Goal: Task Accomplishment & Management: Complete application form

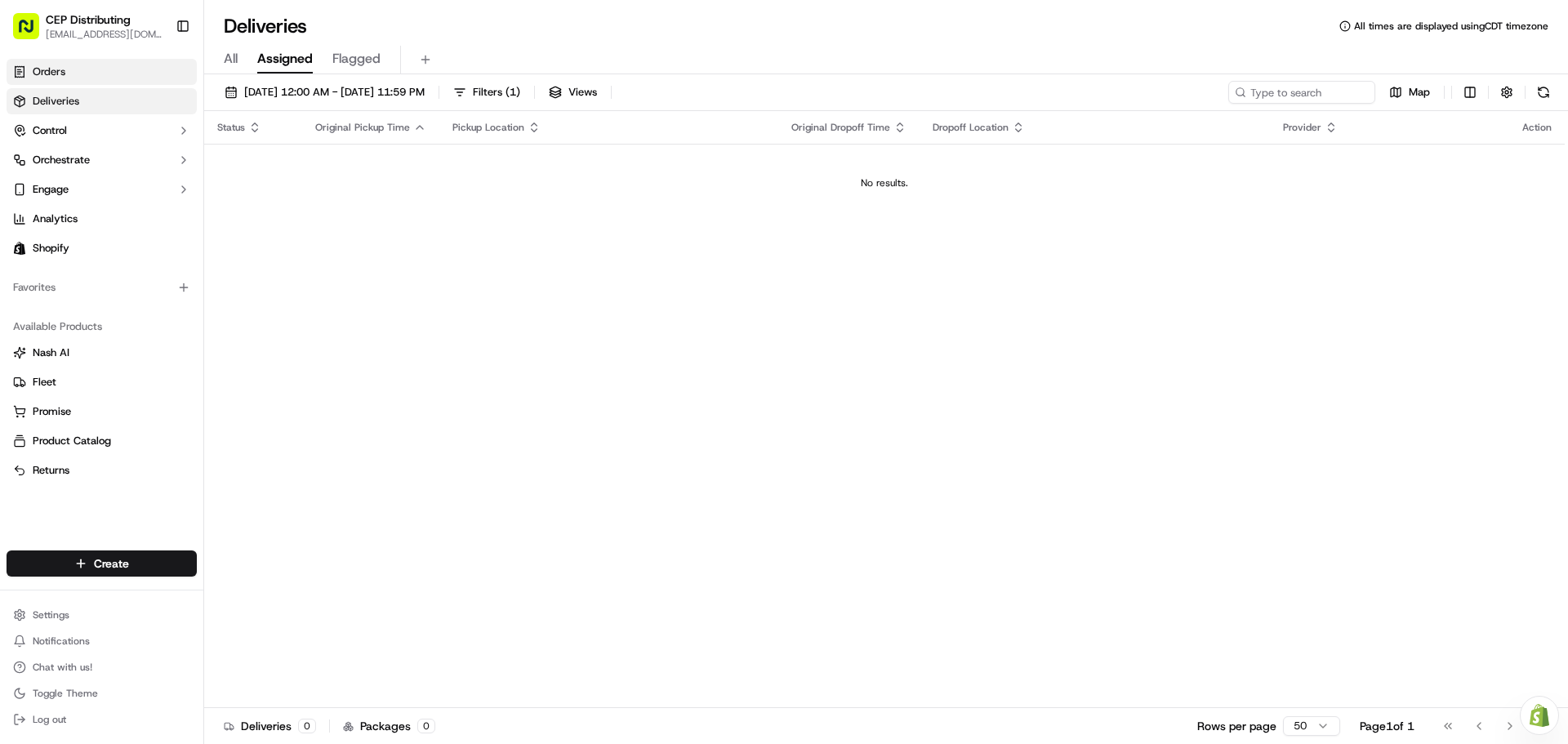
click at [63, 73] on span "Orders" at bounding box center [48, 72] width 32 height 15
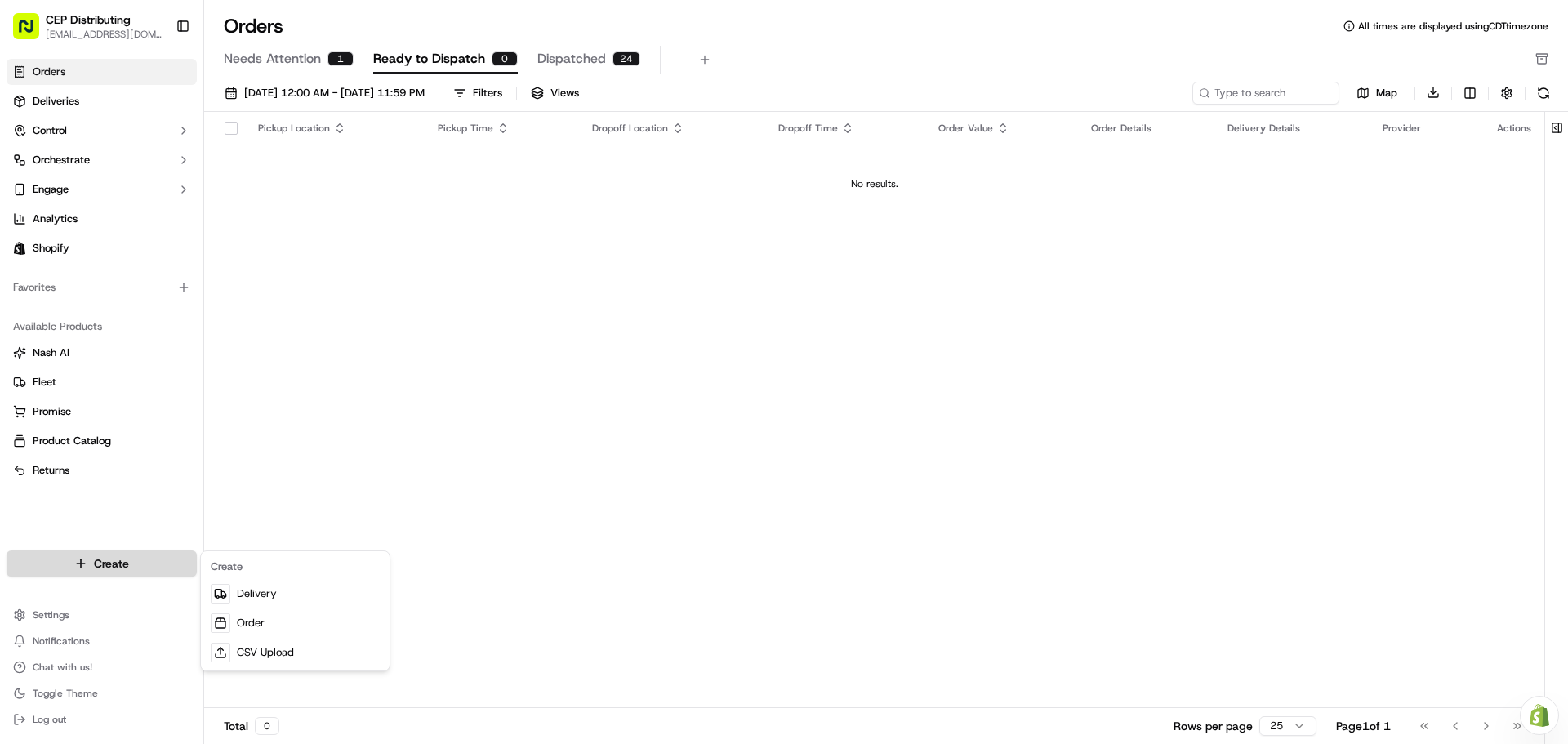
click at [112, 571] on html "CEP Distributing [EMAIL_ADDRESS][DOMAIN_NAME] Toggle Sidebar Orders Deliveries …" at bounding box center [784, 372] width 1568 height 744
click at [282, 629] on link "Order" at bounding box center [294, 622] width 182 height 29
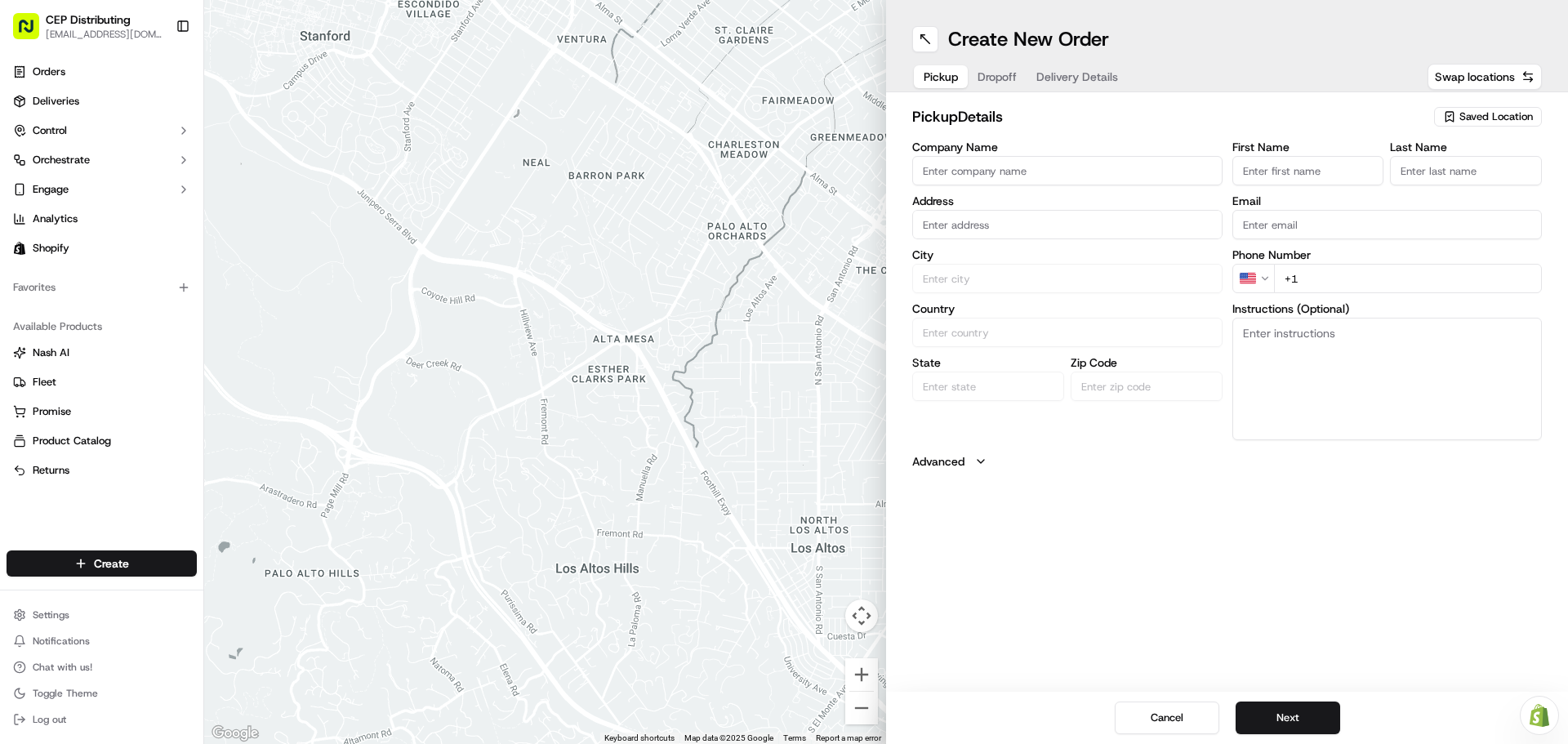
click at [1000, 166] on input "Company Name" at bounding box center [1067, 171] width 310 height 29
type input "AV EXPRESS"
type input "[STREET_ADDRESS]"
type input "Seniece"
type input "Jetson"
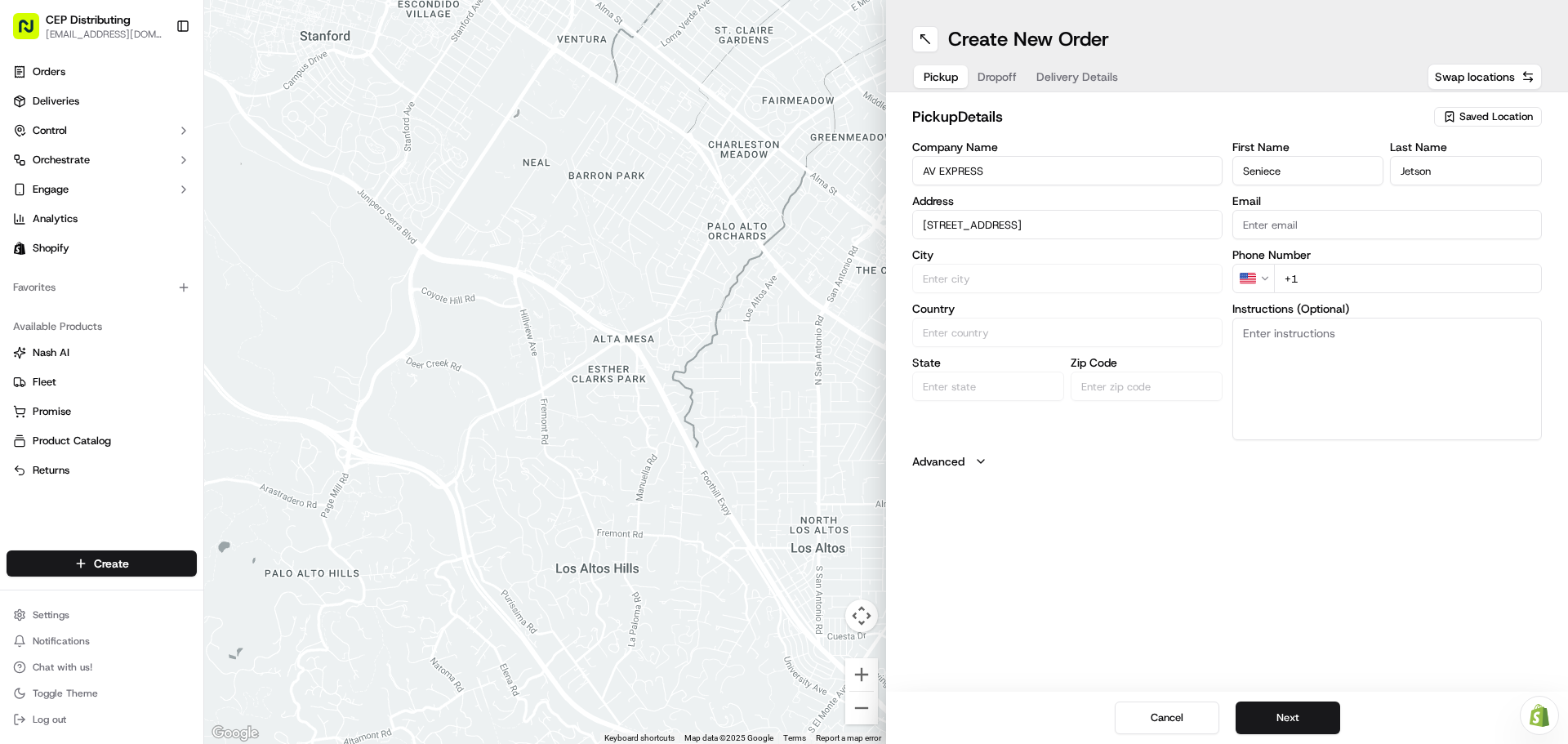
type input "[EMAIL_ADDRESS][DOMAIN_NAME]"
drag, startPoint x: 1150, startPoint y: 221, endPoint x: 307, endPoint y: 7, distance: 869.7
click at [359, 23] on div "← Move left → Move right ↑ Move up ↓ Move down + Zoom in - Zoom out Home Jump l…" at bounding box center [885, 372] width 1363 height 744
click at [1092, 252] on div "[STREET_ADDRESS]" at bounding box center [1066, 258] width 302 height 24
type input "[STREET_ADDRESS]"
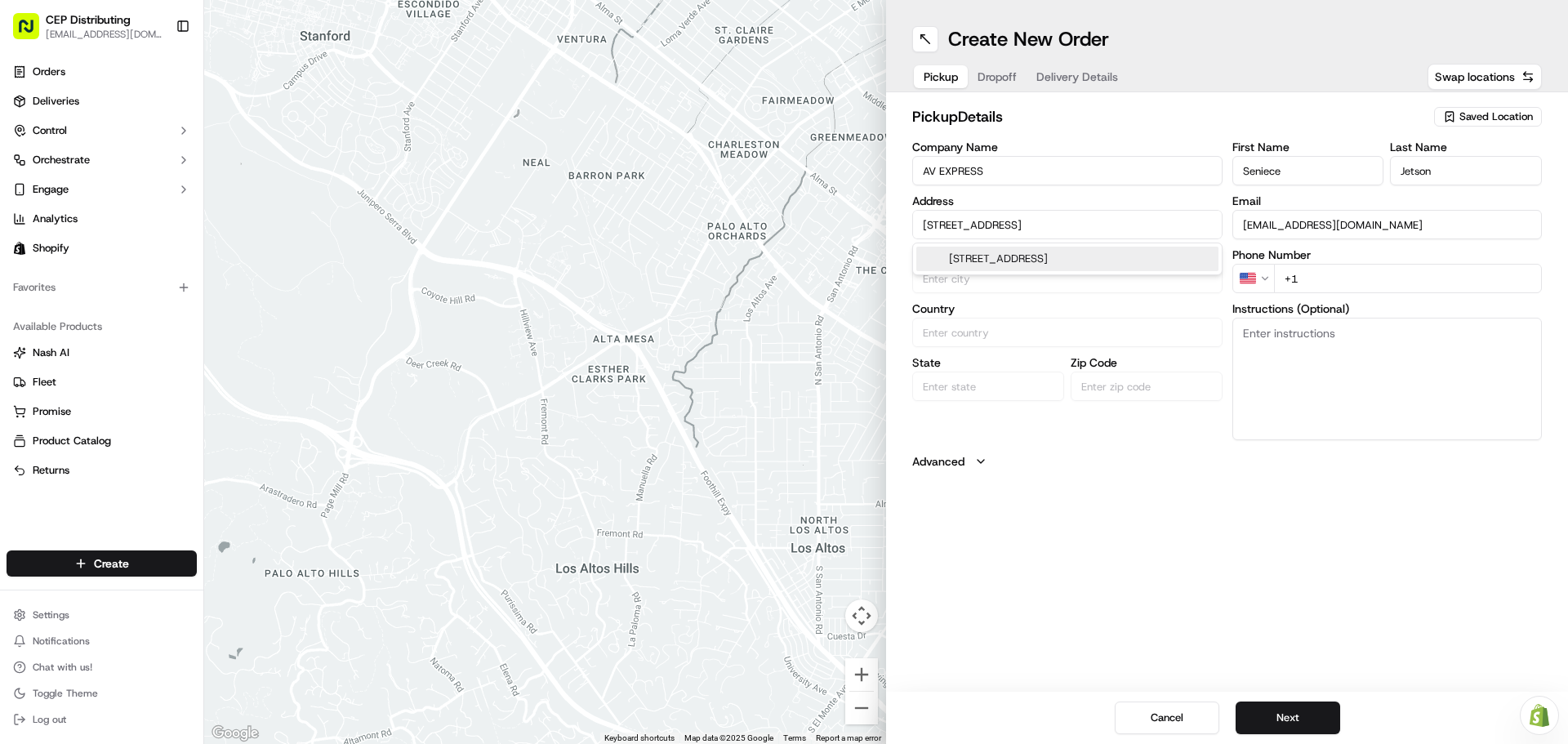
type input "[GEOGRAPHIC_DATA]"
type input "77063"
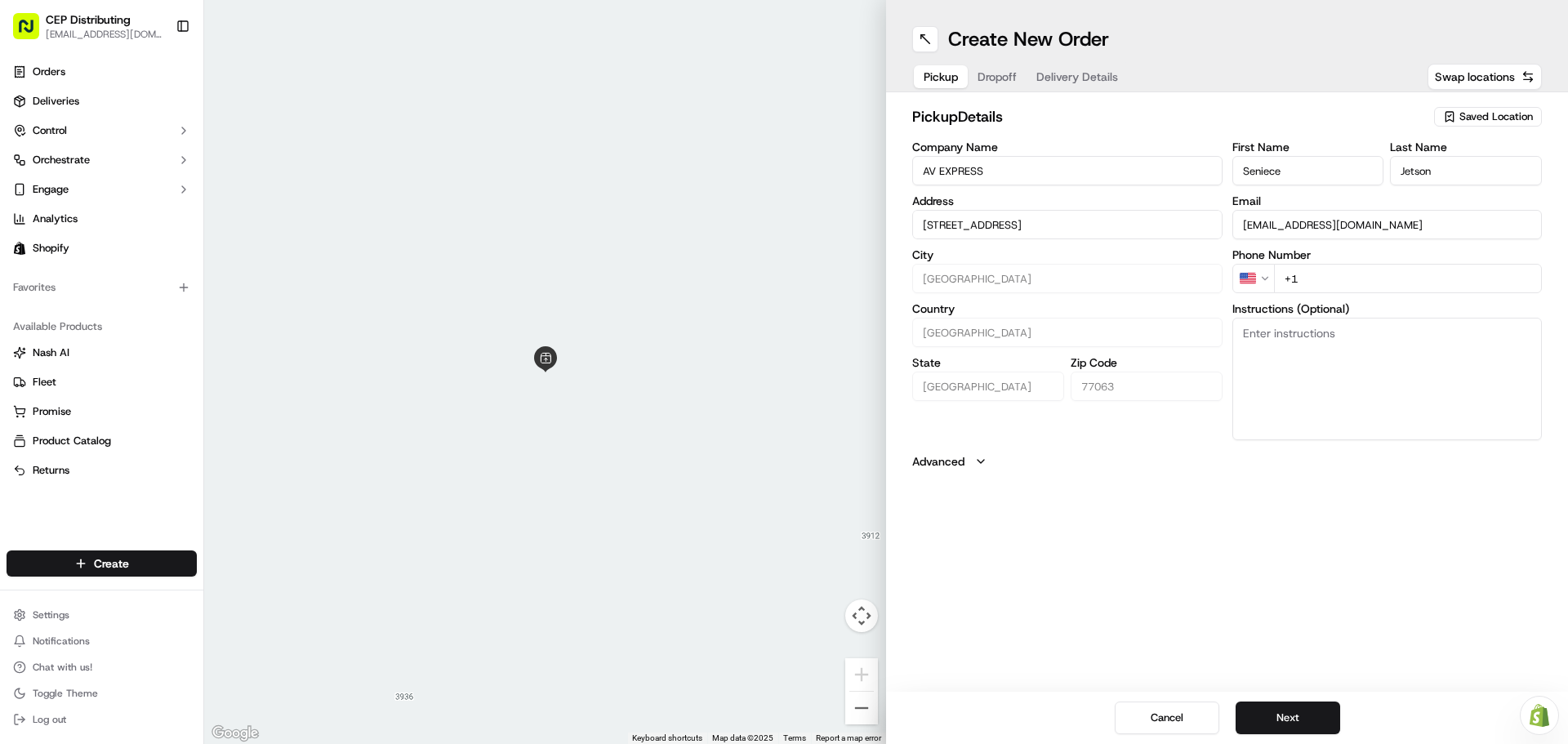
type input "[STREET_ADDRESS]"
click at [1333, 278] on input "+1" at bounding box center [1407, 278] width 269 height 29
type input "[PHONE_NUMBER]"
type textarea "o"
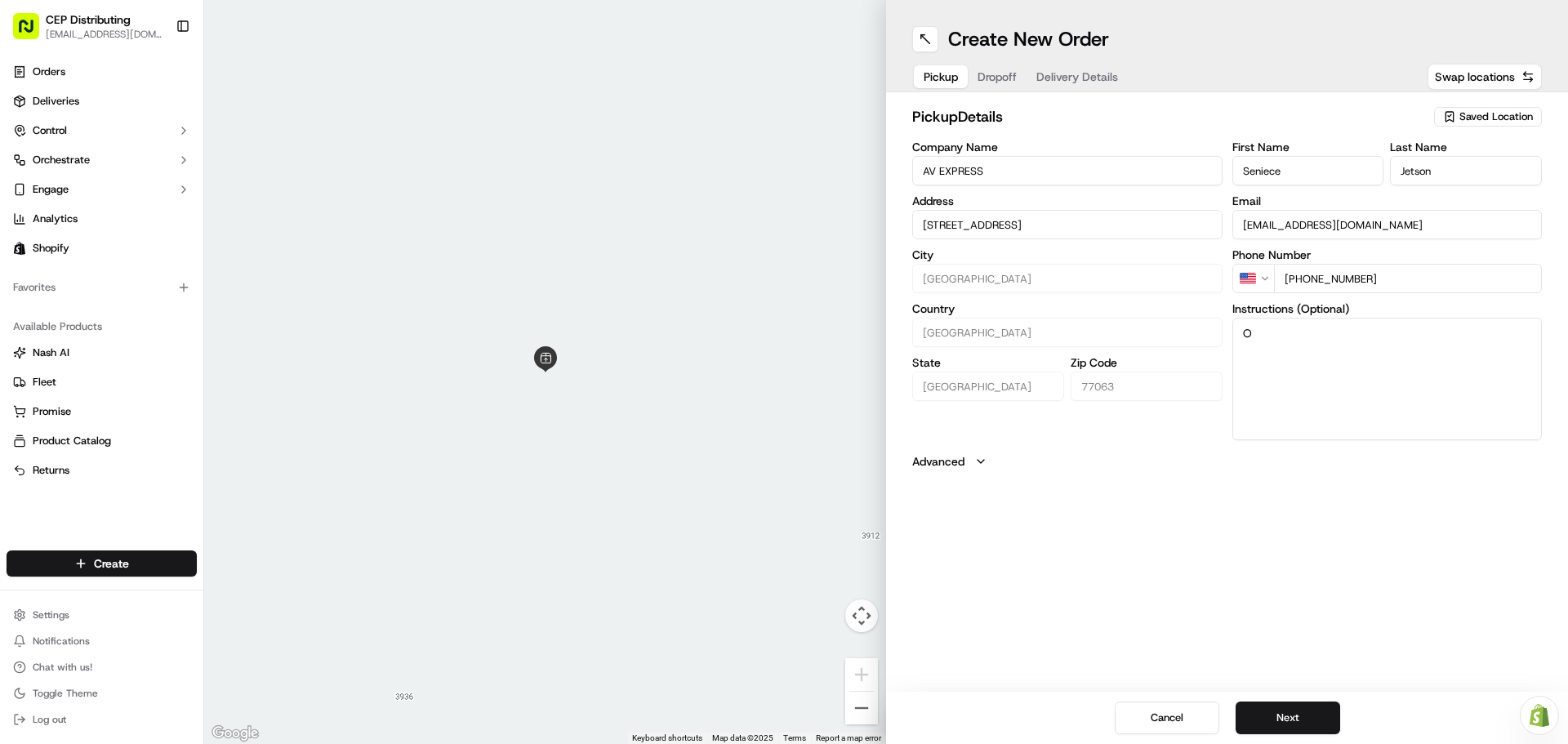
type textarea "O"
click at [1300, 336] on textarea "O" at bounding box center [1387, 379] width 310 height 122
type textarea "P"
click at [1268, 337] on textarea "Pick up order# 3096" at bounding box center [1387, 379] width 310 height 122
type textarea "Pickup order# 3096"
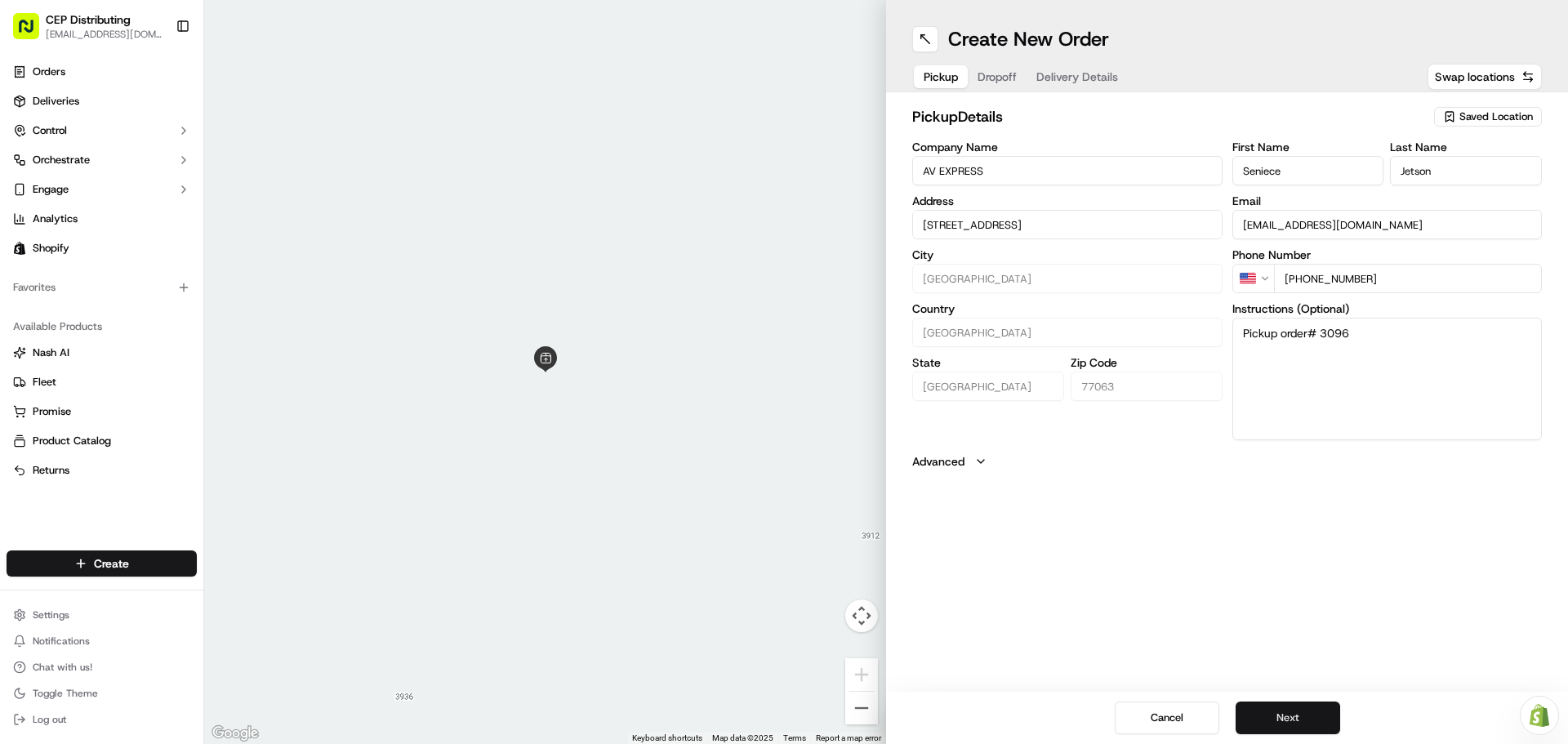
click at [1290, 716] on button "Next" at bounding box center [1288, 717] width 105 height 32
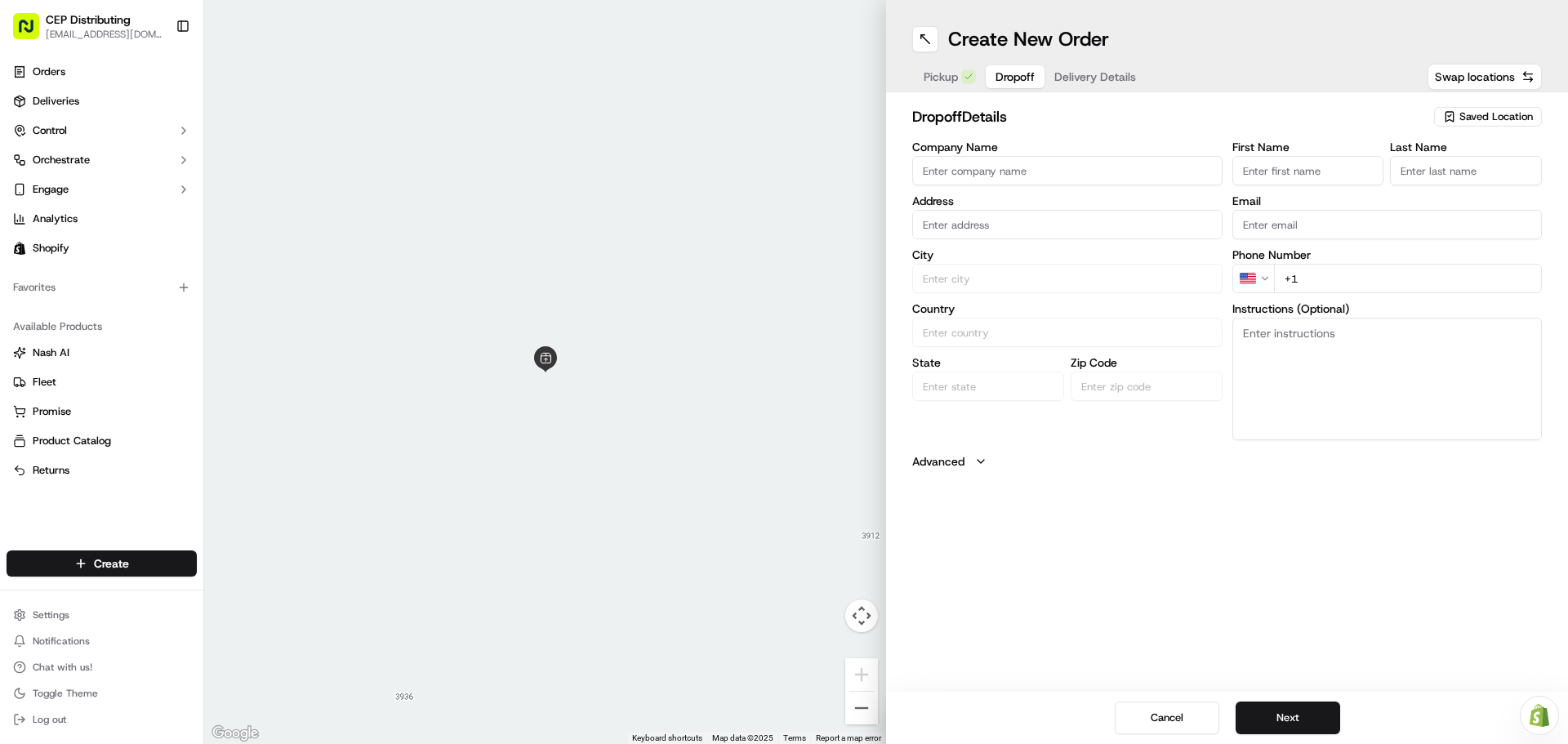
click at [1062, 162] on input "Company Name" at bounding box center [1067, 171] width 310 height 29
type input "I"
type input "i"
type input "IAV"
click at [1003, 260] on div "[STREET_ADDRESS]" at bounding box center [1066, 258] width 302 height 24
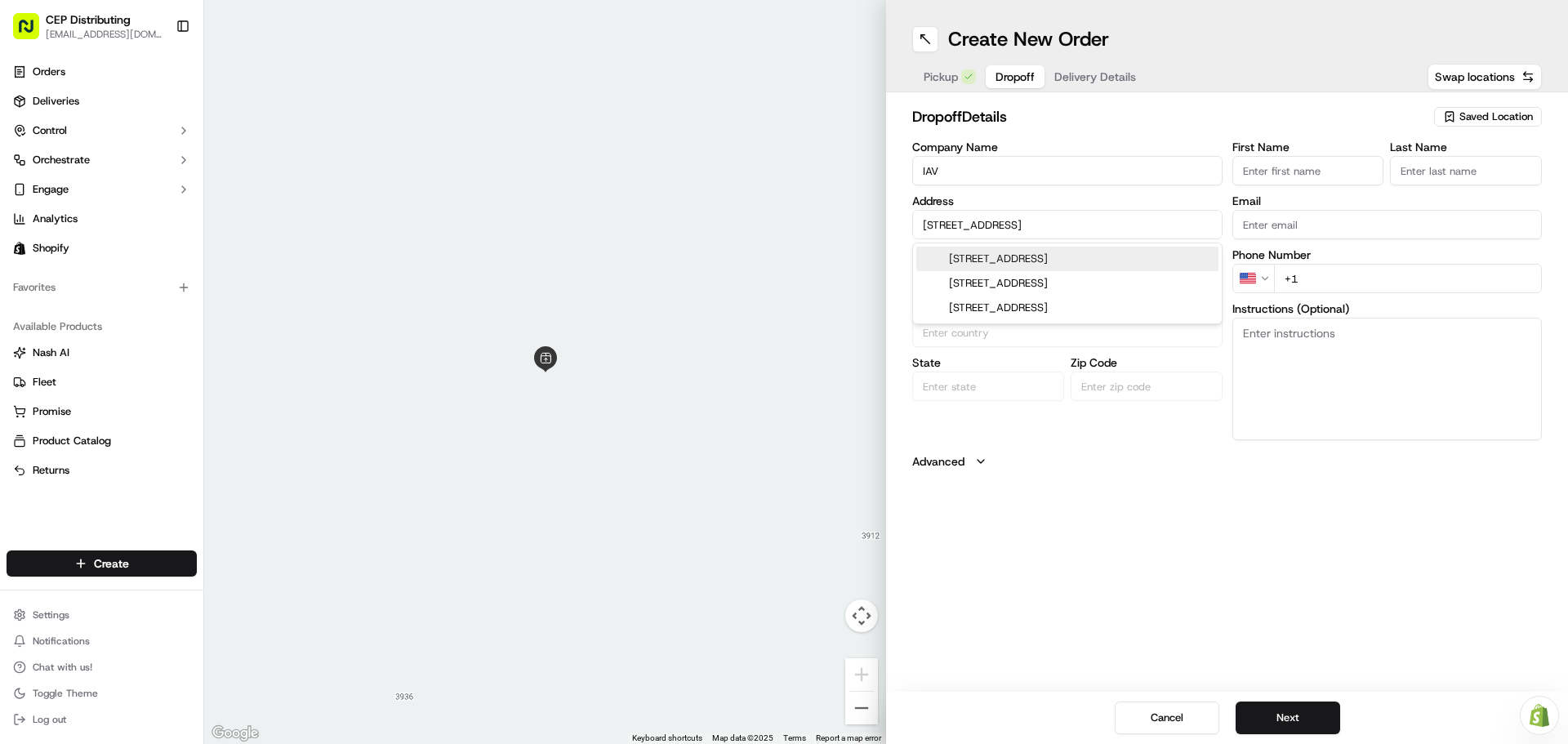
type input "[STREET_ADDRESS]"
type input "[GEOGRAPHIC_DATA]"
type input "77079"
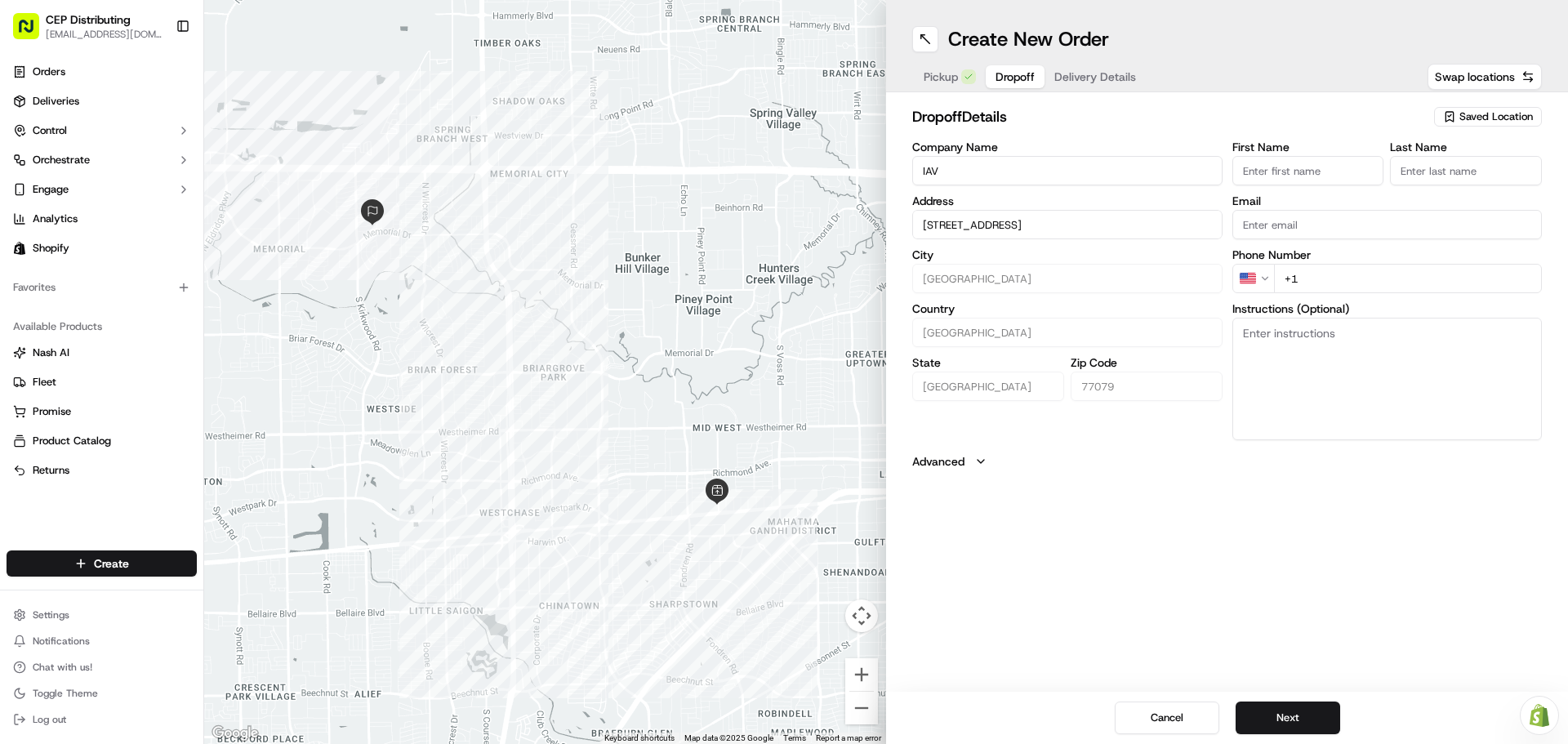
type input "[STREET_ADDRESS]"
click at [1271, 172] on input "First Name" at bounding box center [1308, 171] width 152 height 29
type input "E"
type input "C"
type input "Casper"
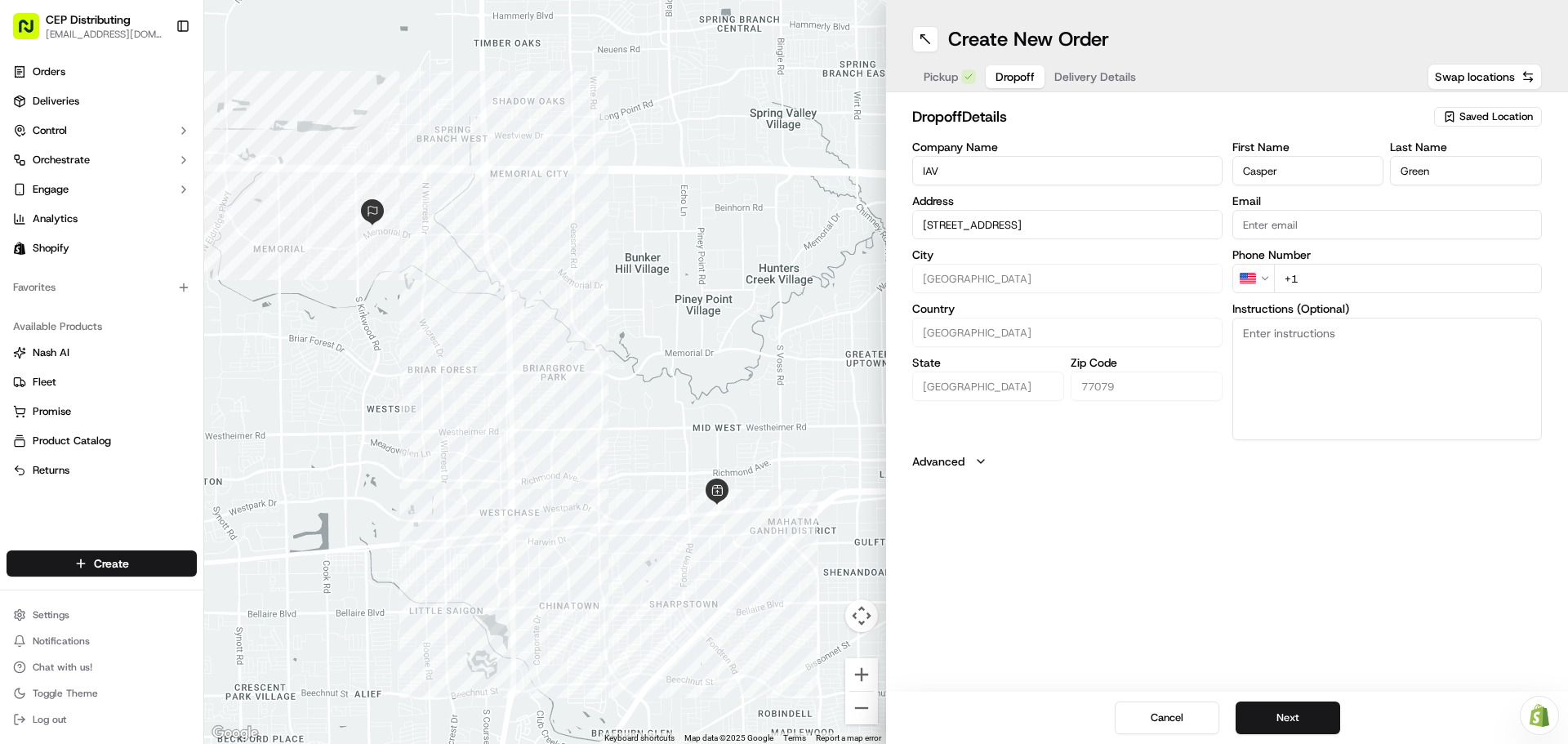
type input "Green"
click at [1349, 219] on input "Email" at bounding box center [1387, 224] width 310 height 29
paste input "[EMAIL_ADDRESS][DOMAIN_NAME]"
type input "[EMAIL_ADDRESS][DOMAIN_NAME]"
click at [1342, 279] on input "+1" at bounding box center [1407, 278] width 269 height 29
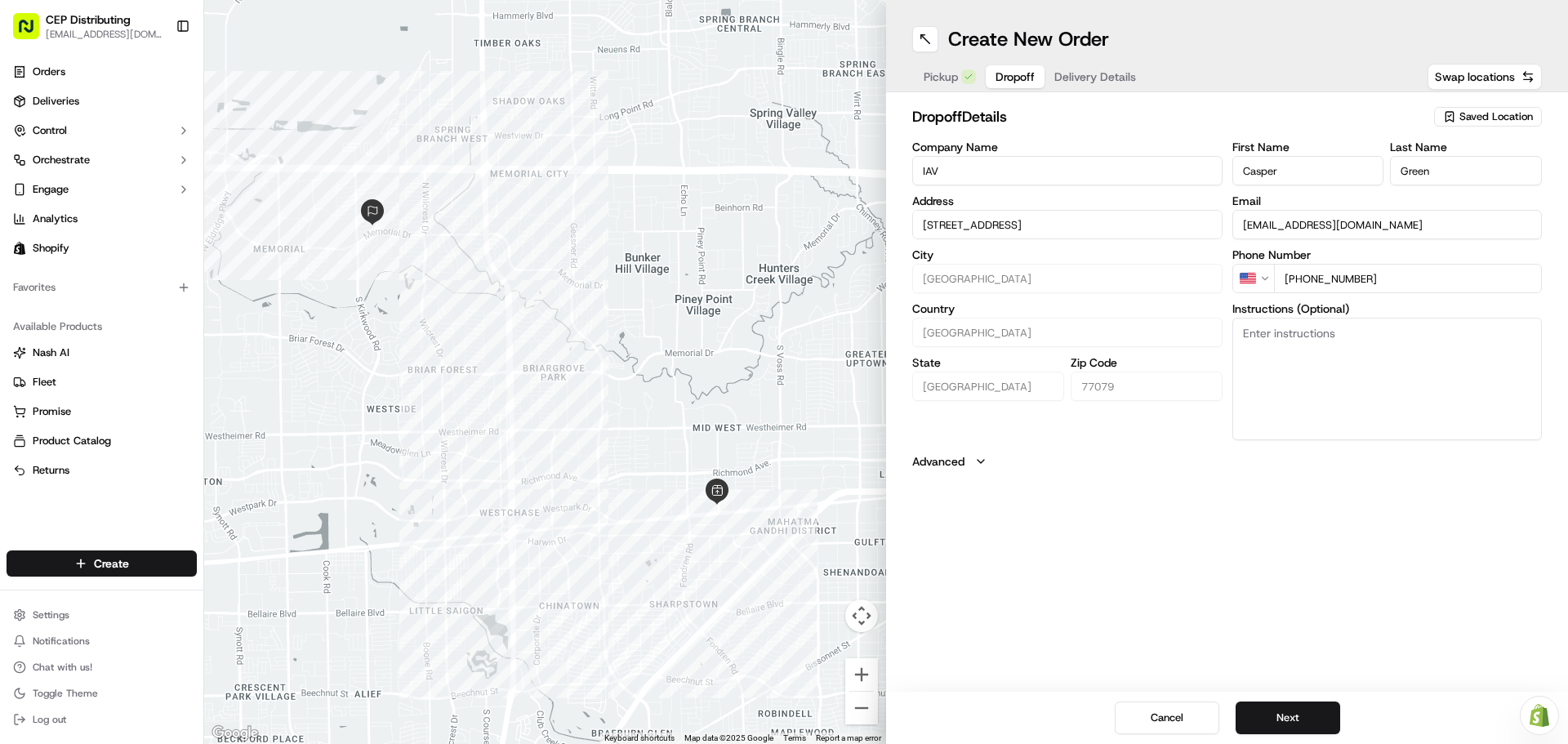
type input "[PHONE_NUMBER]"
click at [1336, 362] on textarea "Instructions (Optional)" at bounding box center [1387, 379] width 310 height 122
type textarea "Inside delivery - do not leave outside. Contact [PERSON_NAME] [PHONE_NUMBER]"
click at [1276, 712] on button "Next" at bounding box center [1288, 717] width 105 height 32
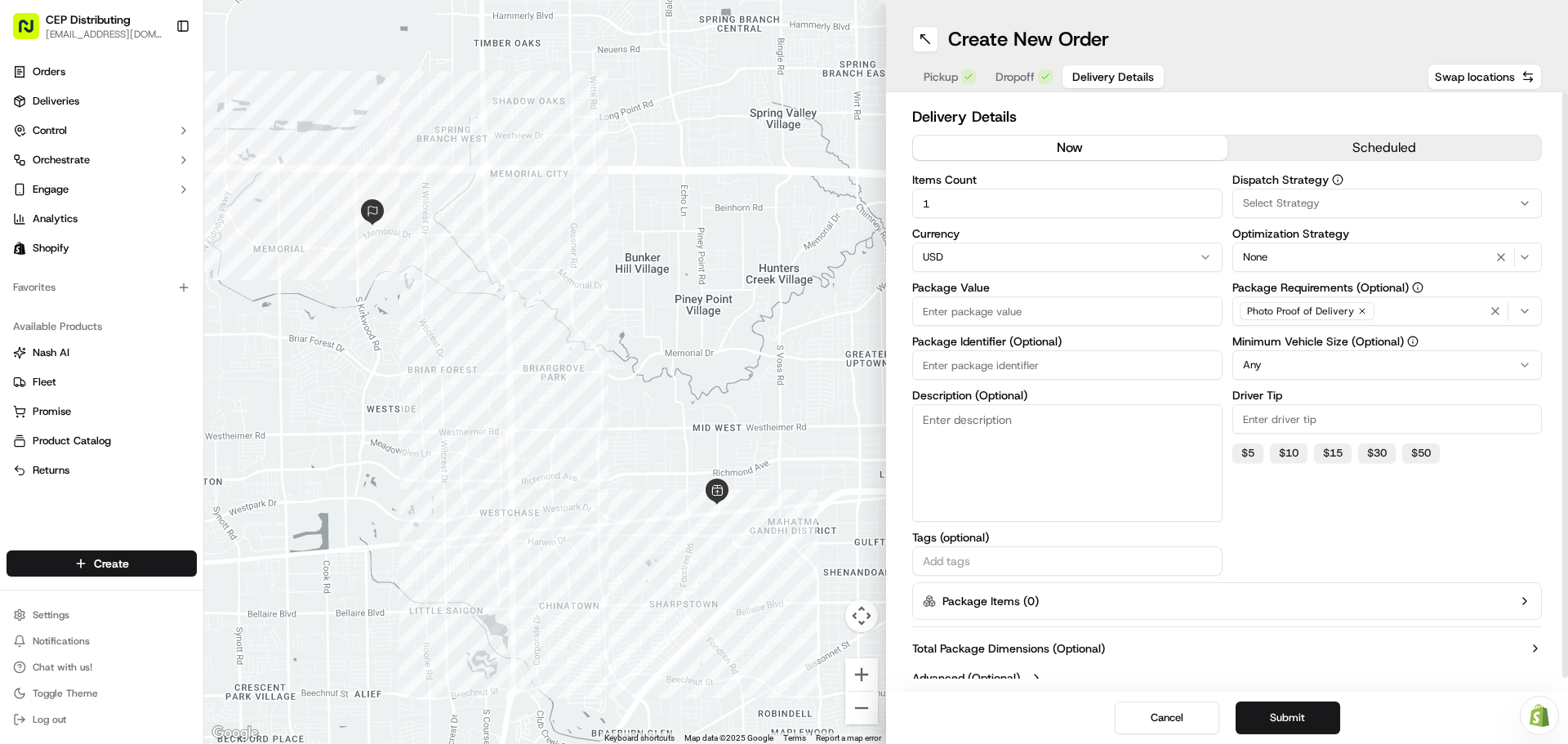
click at [1005, 310] on input "Package Value" at bounding box center [1067, 310] width 310 height 29
type input "234.99"
type input "o"
type input "Order# 3096"
click at [1356, 199] on div "Select Strategy" at bounding box center [1387, 204] width 302 height 15
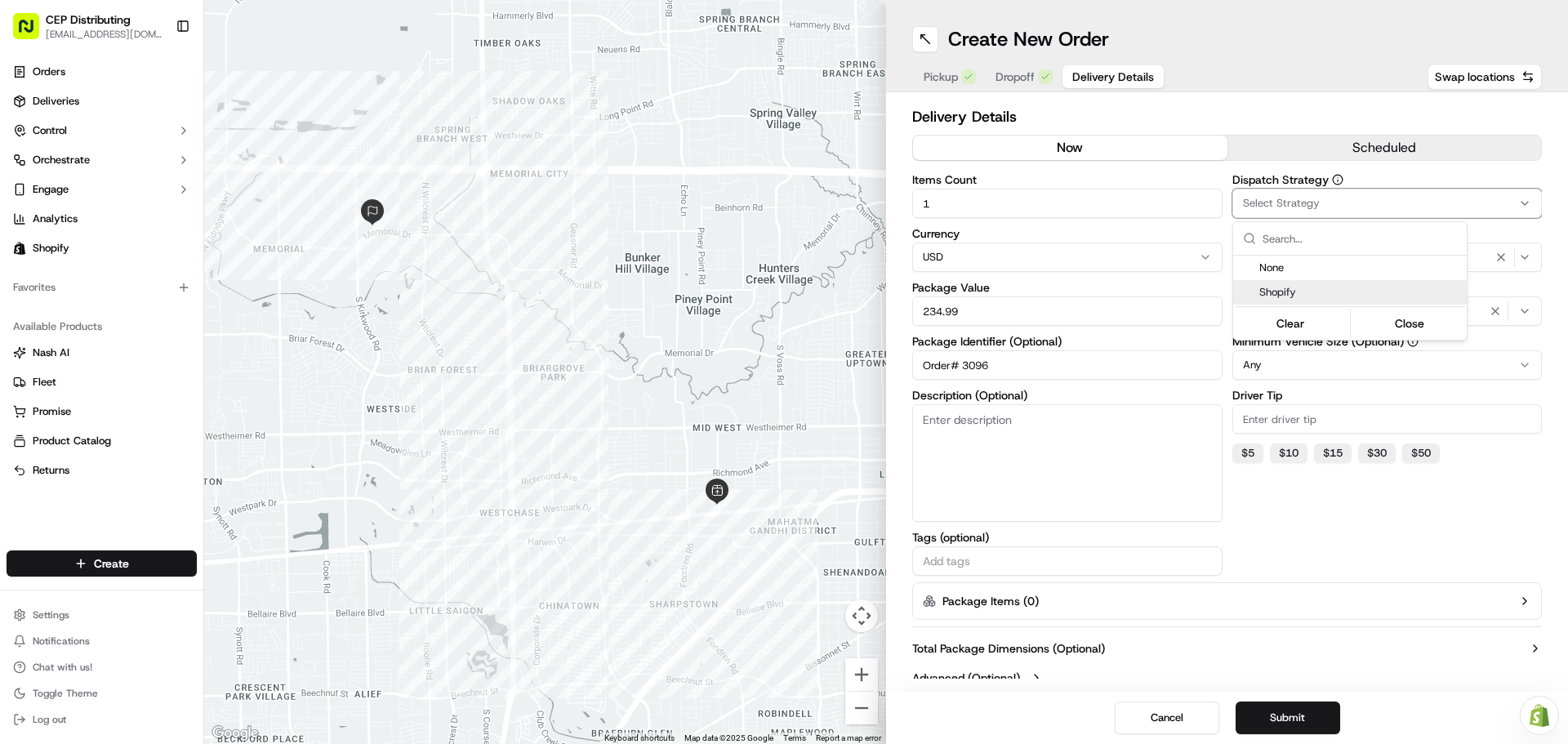
click at [1300, 282] on div "Shopify" at bounding box center [1349, 292] width 234 height 24
drag, startPoint x: 1353, startPoint y: 530, endPoint x: 1349, endPoint y: 508, distance: 22.4
click at [1353, 530] on html "CEP Distributing [EMAIL_ADDRESS][DOMAIN_NAME] Toggle Sidebar Orders Deliveries …" at bounding box center [784, 372] width 1568 height 744
click at [1447, 309] on div "Photo Proof of Delivery" at bounding box center [1387, 310] width 302 height 24
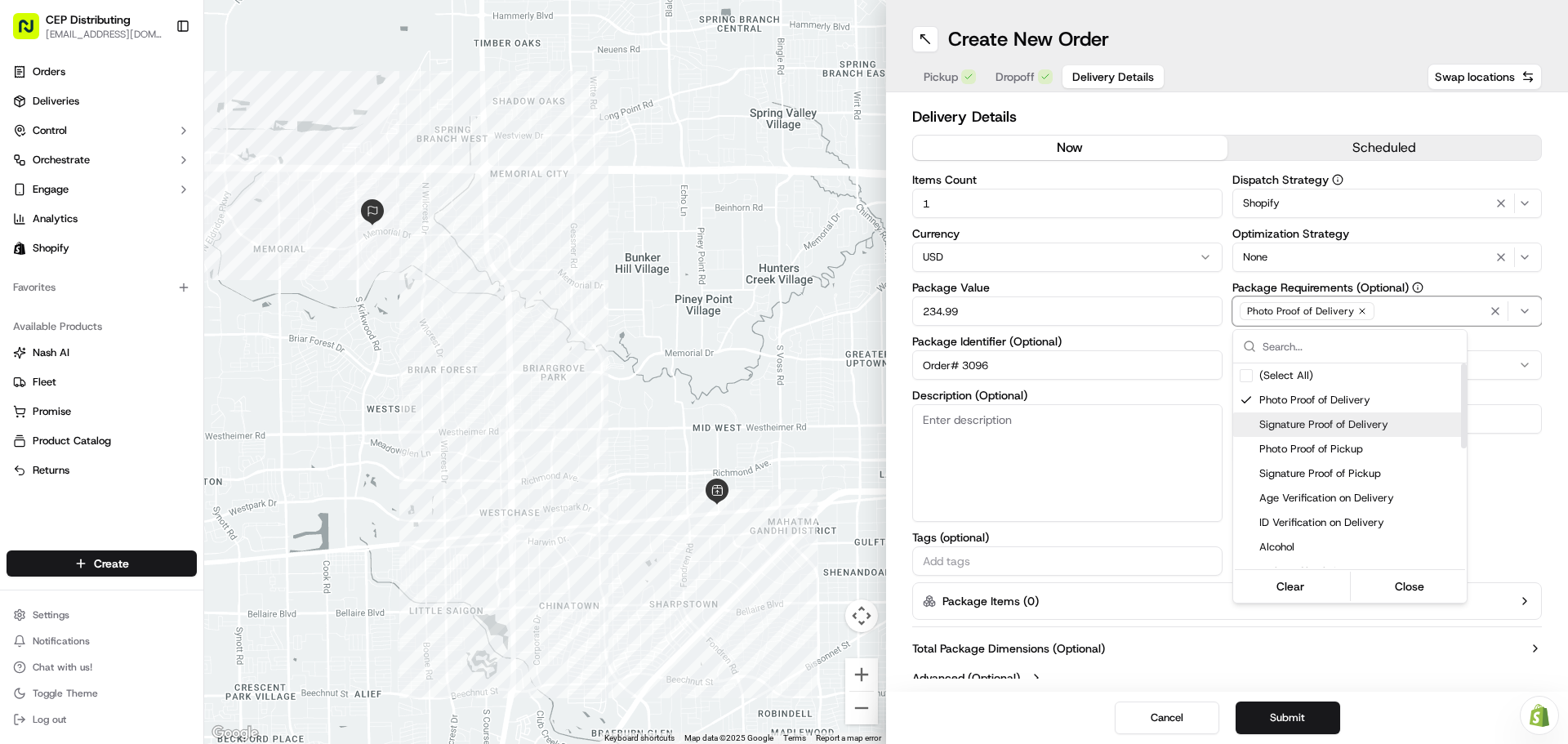
click at [1313, 420] on span "Signature Proof of Delivery" at bounding box center [1359, 425] width 200 height 15
click at [1487, 498] on html "CEP Distributing [EMAIL_ADDRESS][DOMAIN_NAME] Toggle Sidebar Orders Deliveries …" at bounding box center [784, 372] width 1568 height 744
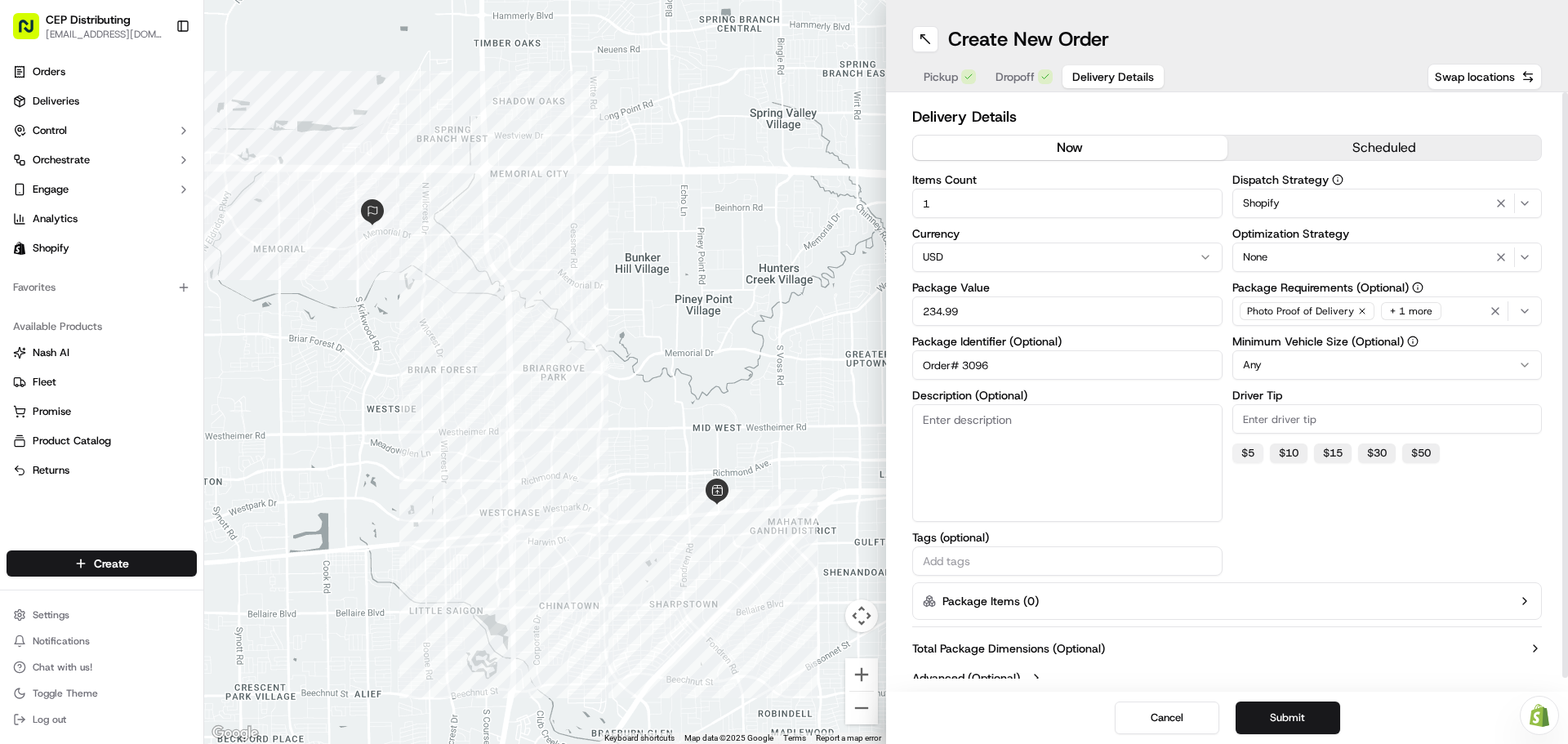
click at [1245, 449] on button "$ 5" at bounding box center [1247, 454] width 31 height 20
type input "5"
click at [1289, 533] on div "Dispatch Strategy Shopify Optimization Strategy None Package Requirements (Opti…" at bounding box center [1387, 374] width 310 height 402
click at [1308, 719] on button "Submit" at bounding box center [1288, 717] width 105 height 32
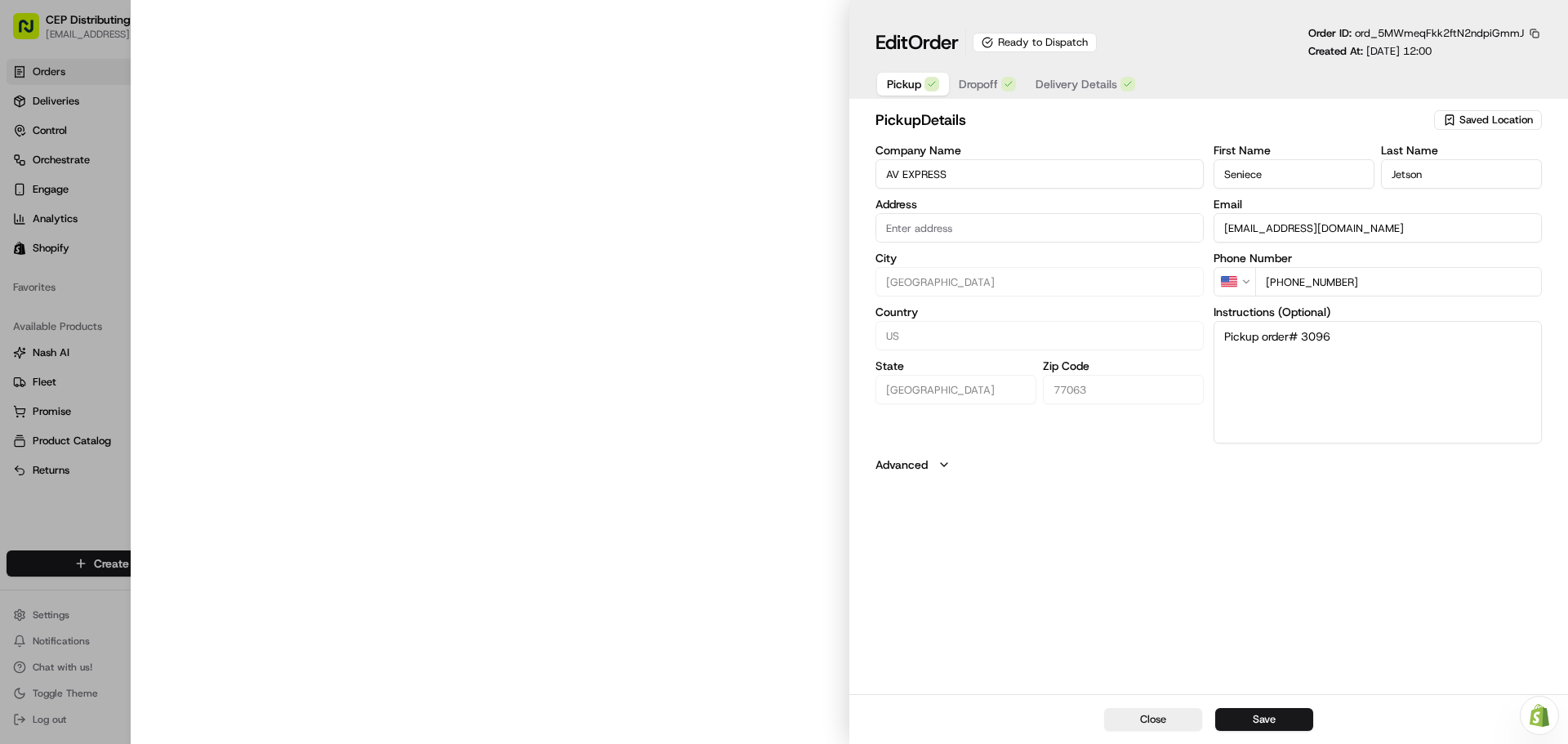
type input "[STREET_ADDRESS]"
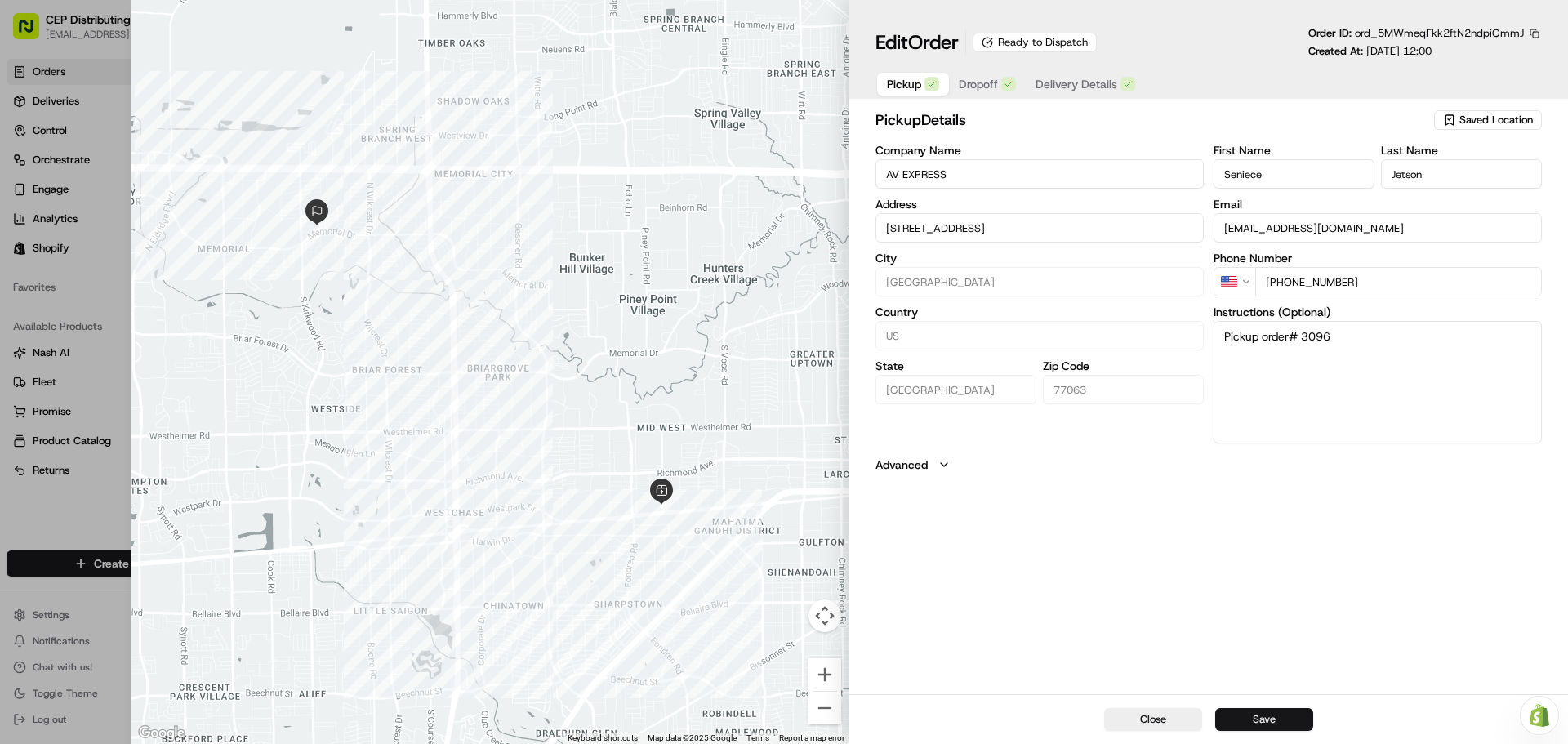
click at [1295, 721] on button "Save" at bounding box center [1264, 719] width 98 height 22
type input "+1"
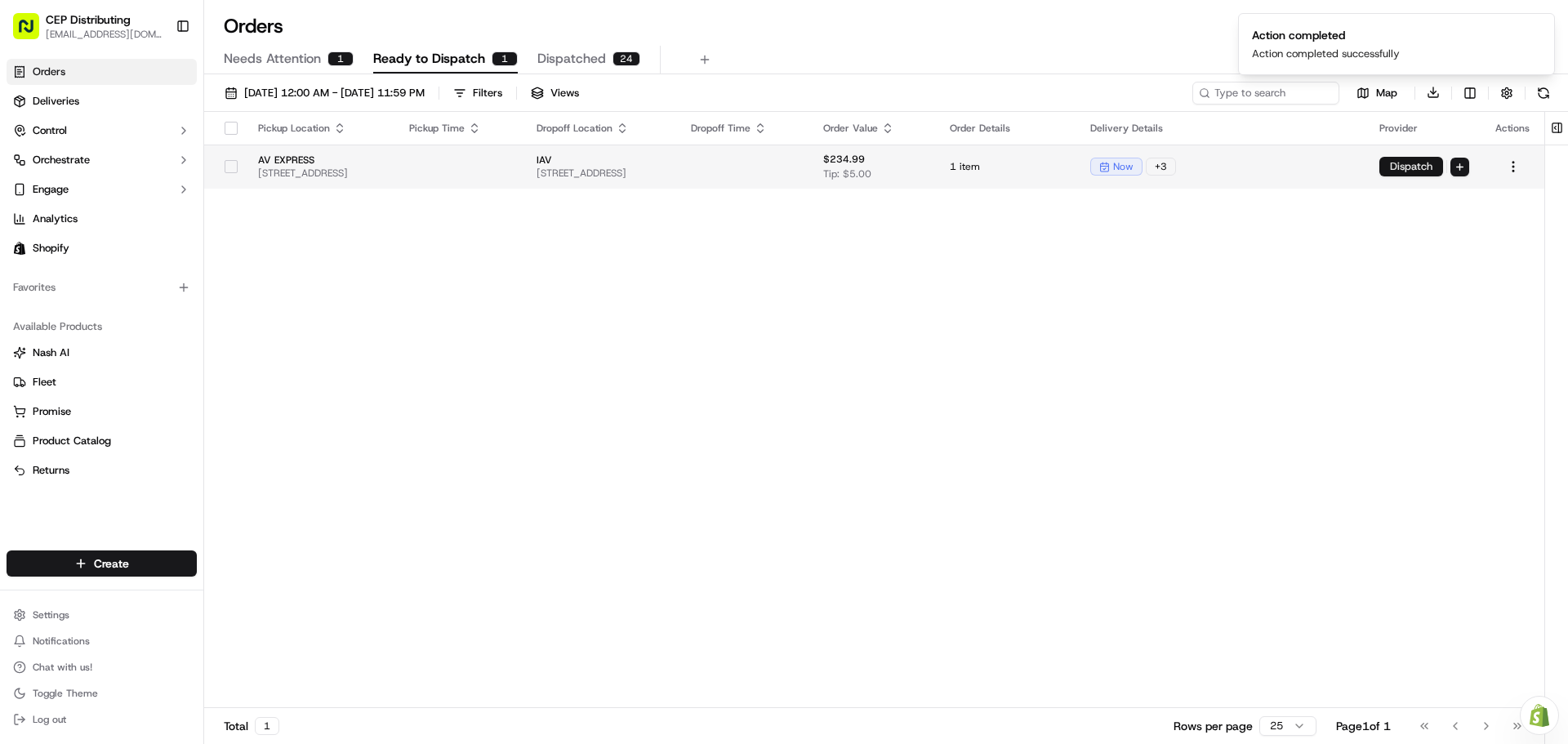
click at [1402, 167] on button "Dispatch" at bounding box center [1411, 166] width 64 height 20
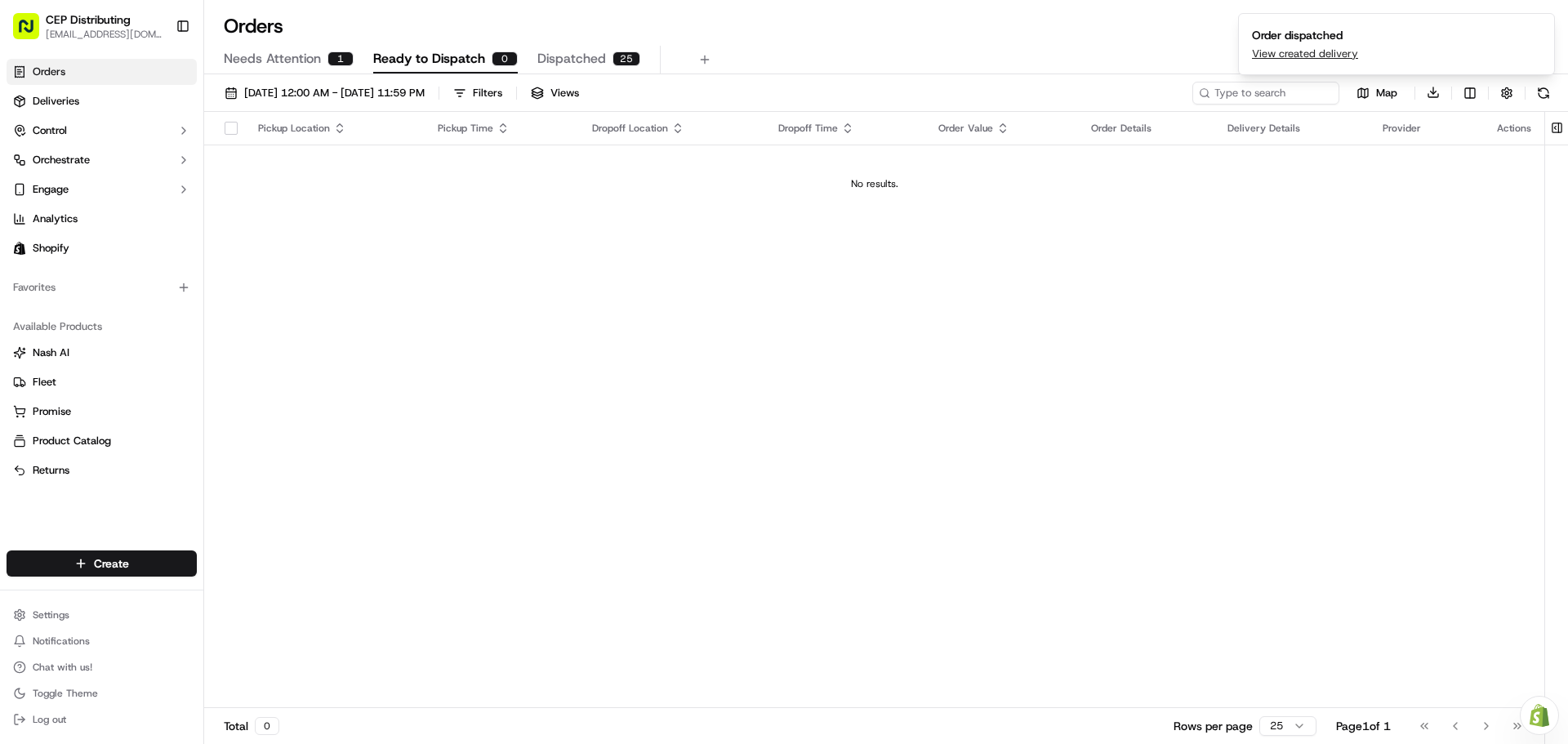
click at [570, 62] on span "Dispatched" at bounding box center [571, 59] width 68 height 20
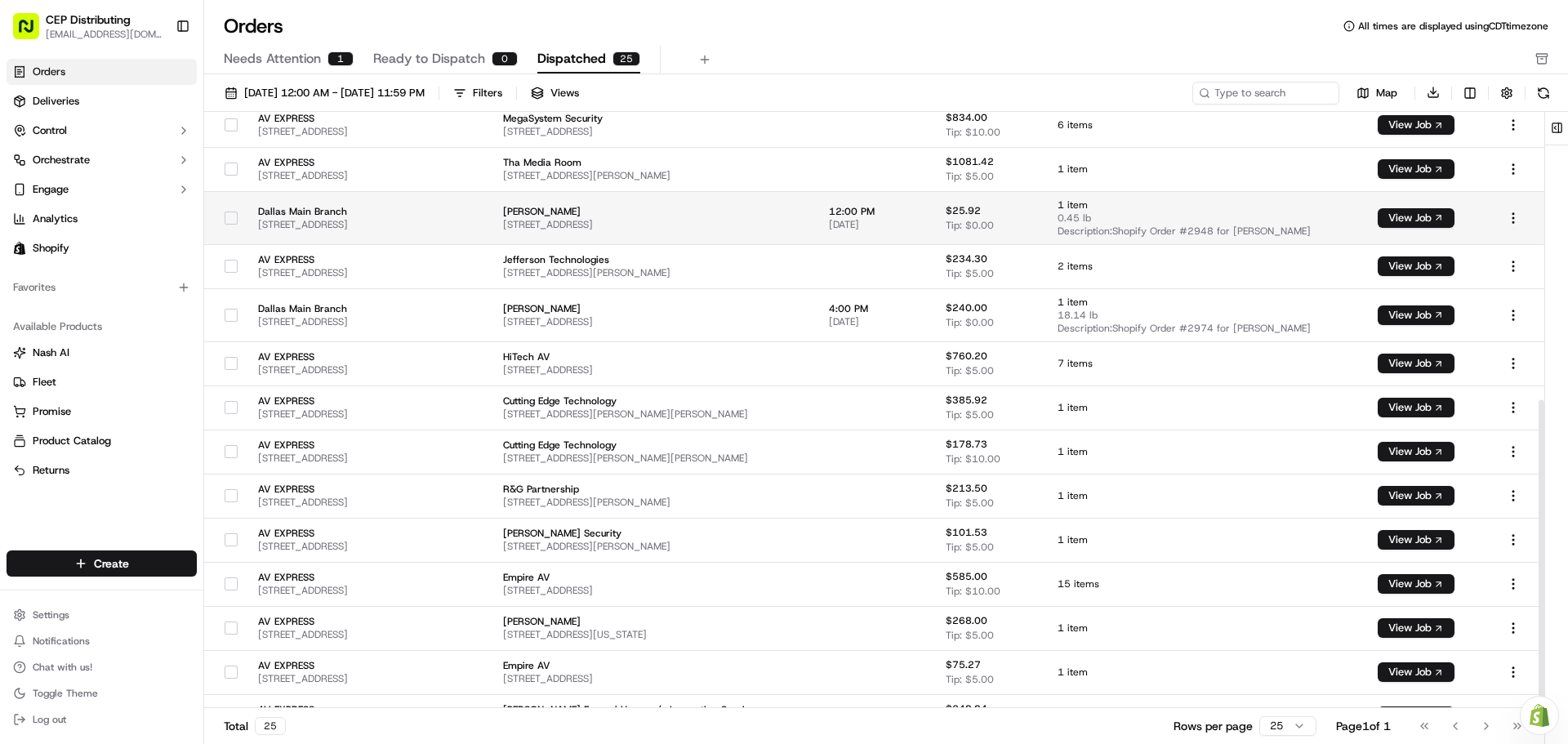
scroll to position [557, 0]
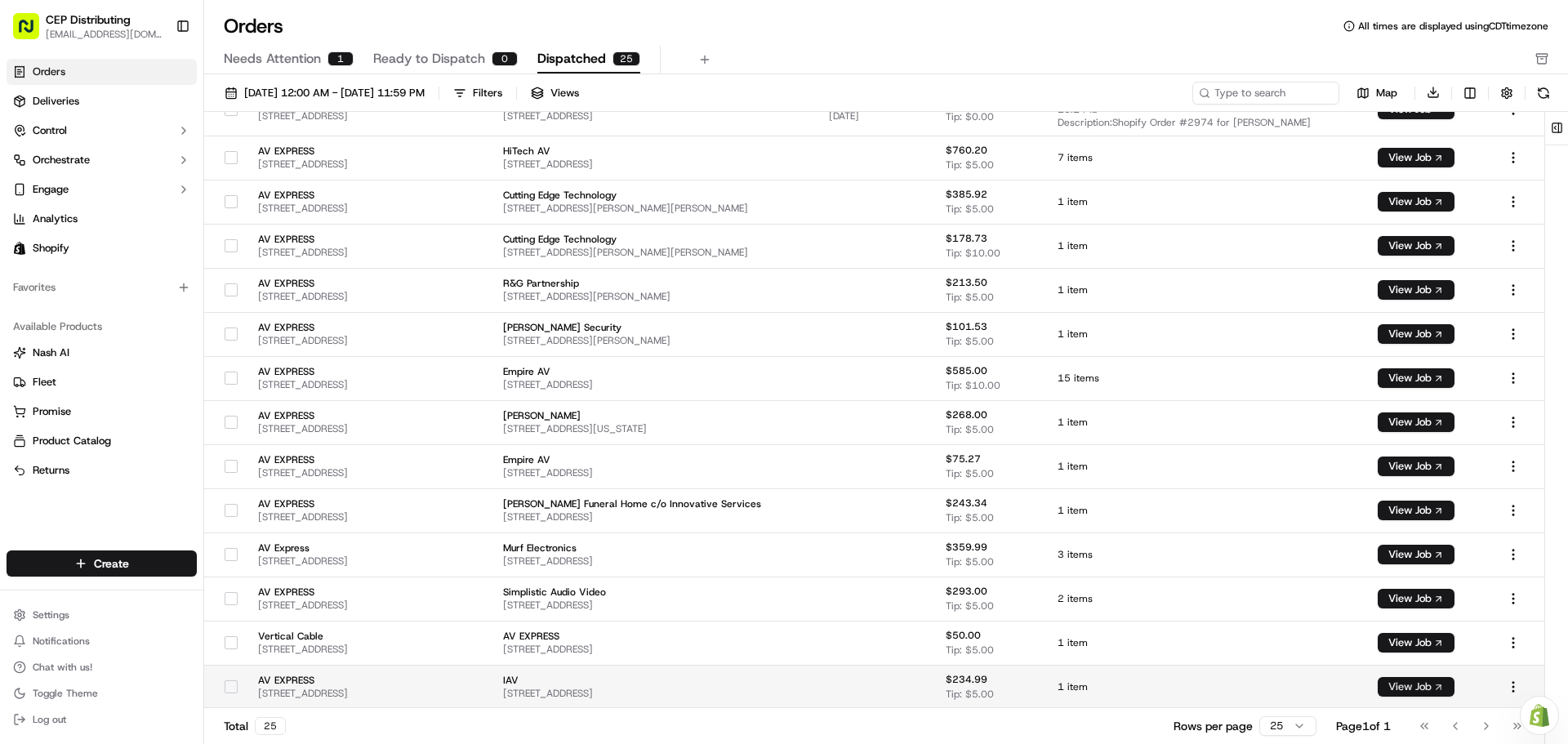
click at [1426, 685] on button "View Job" at bounding box center [1416, 687] width 77 height 20
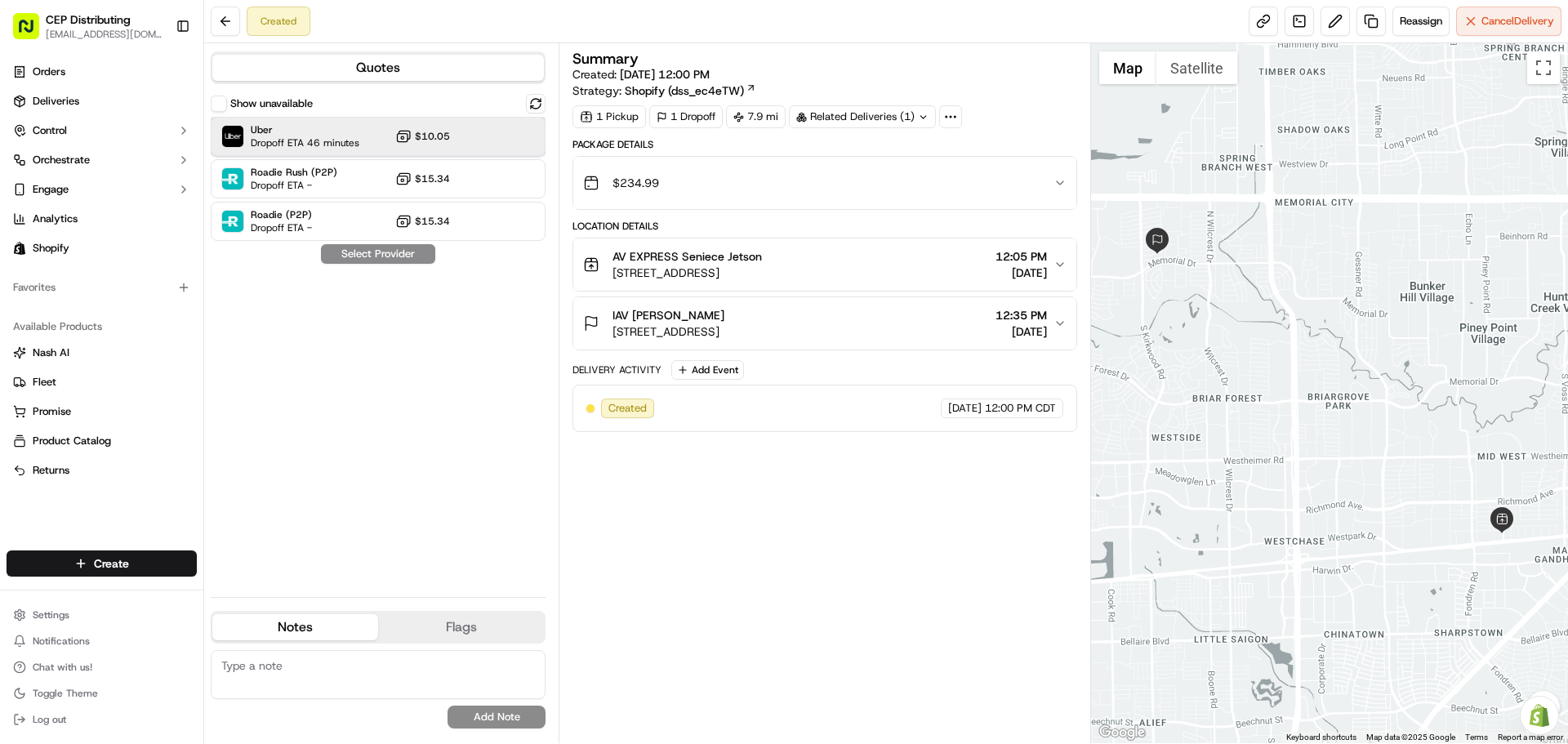
click at [358, 140] on span "Dropoff ETA 46 minutes" at bounding box center [304, 143] width 109 height 13
click at [387, 253] on button "Assign Provider" at bounding box center [378, 255] width 116 height 20
